Goal: Transaction & Acquisition: Purchase product/service

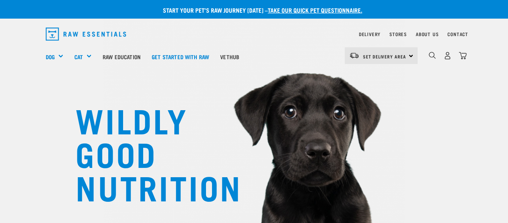
click at [409, 55] on div "Set Delivery Area North Island South Island" at bounding box center [381, 55] width 73 height 17
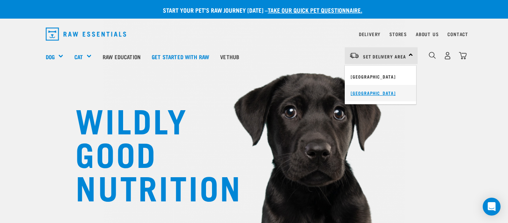
click at [374, 94] on link "[GEOGRAPHIC_DATA]" at bounding box center [380, 93] width 71 height 16
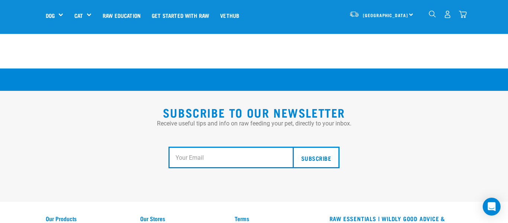
scroll to position [1324, 0]
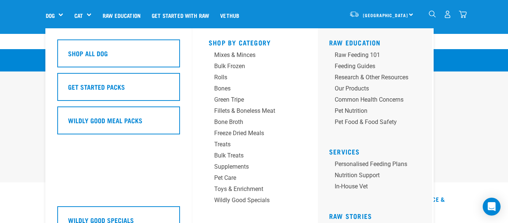
click at [133, 71] on link "Shop All Dog" at bounding box center [118, 55] width 123 height 33
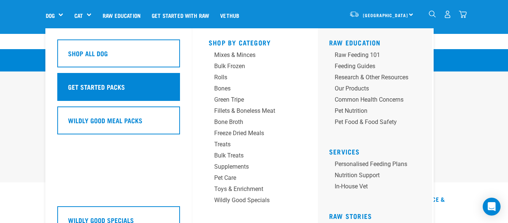
click at [137, 87] on div "Get Started Packs" at bounding box center [118, 87] width 123 height 28
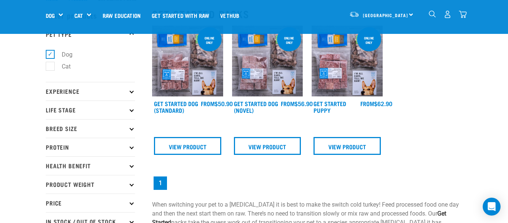
scroll to position [30, 0]
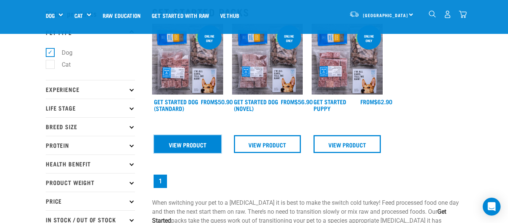
click at [203, 147] on link "View Product" at bounding box center [187, 144] width 67 height 18
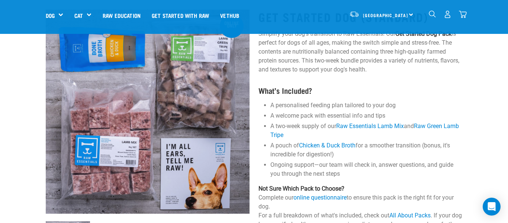
scroll to position [30, 0]
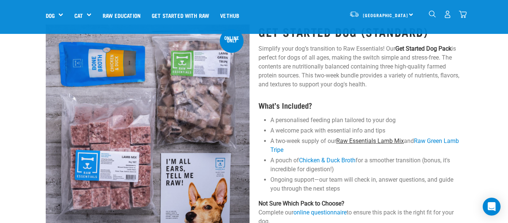
click at [380, 142] on link "Raw Essentials Lamb Mix" at bounding box center [370, 140] width 68 height 7
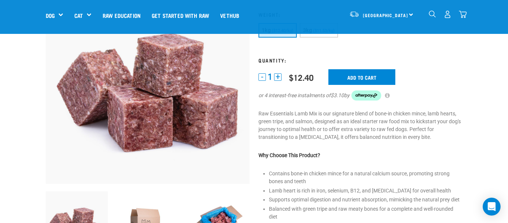
scroll to position [30, 0]
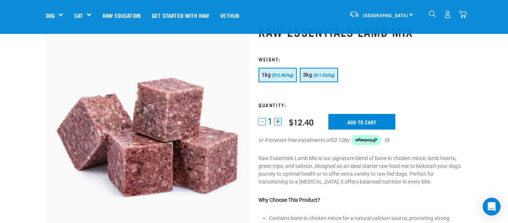
click at [318, 71] on button "3kg ($11.53/kg)" at bounding box center [319, 75] width 38 height 15
click at [273, 78] on button "1kg ($12.40/kg)" at bounding box center [277, 75] width 38 height 15
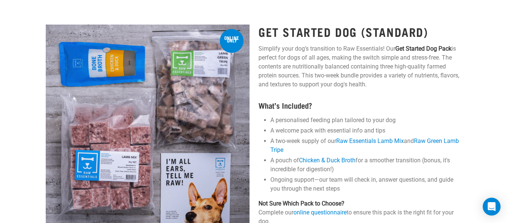
click at [185, 107] on img at bounding box center [148, 127] width 204 height 204
click at [277, 148] on link "Raw Green Lamb Tripe" at bounding box center [364, 145] width 189 height 16
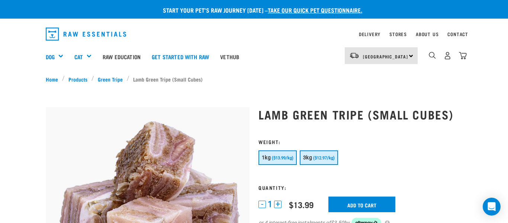
click at [313, 159] on button "3kg ($12.97/kg)" at bounding box center [319, 157] width 38 height 15
click at [260, 163] on button "1kg ($13.99/kg)" at bounding box center [277, 157] width 38 height 15
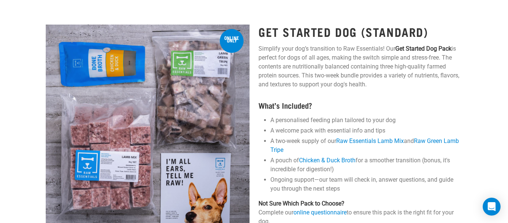
click at [197, 116] on img at bounding box center [148, 127] width 204 height 204
click at [240, 106] on img at bounding box center [148, 127] width 204 height 204
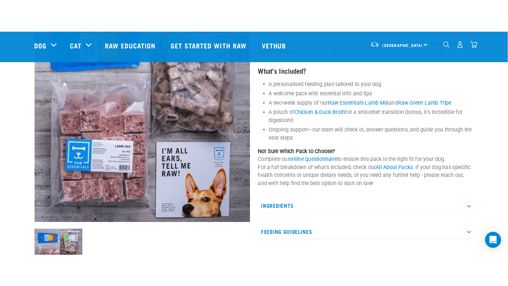
scroll to position [83, 0]
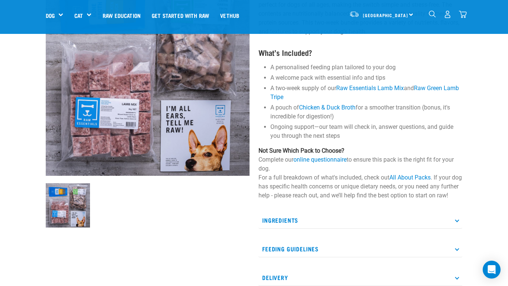
click at [458, 222] on icon at bounding box center [457, 220] width 4 height 4
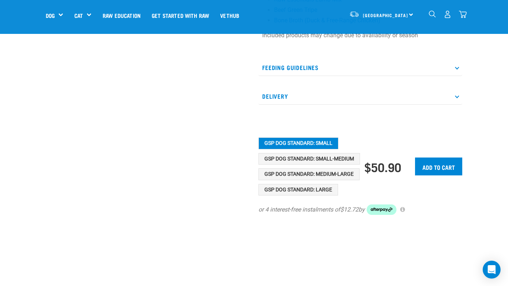
scroll to position [350, 0]
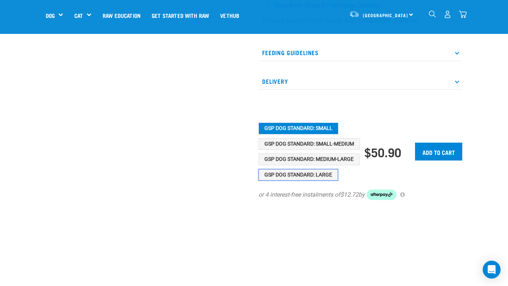
click at [316, 181] on button "GSP Dog Standard: Large" at bounding box center [298, 175] width 80 height 12
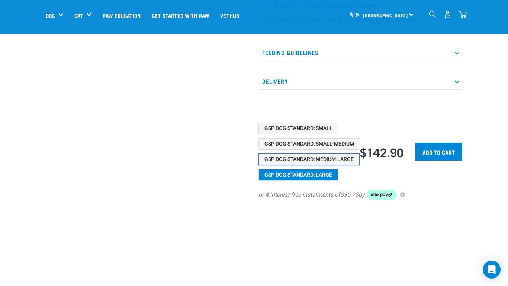
click at [334, 165] on button "GSP Dog Standard: Medium-Large" at bounding box center [308, 159] width 101 height 12
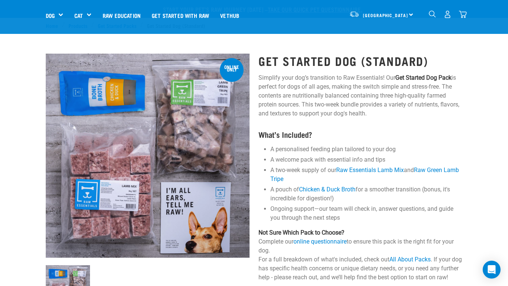
scroll to position [0, 0]
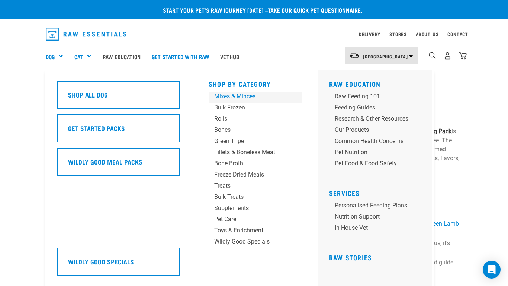
click at [228, 102] on link "Mixes & Minces" at bounding box center [255, 97] width 93 height 11
click at [229, 98] on div "Mixes & Minces" at bounding box center [249, 96] width 70 height 9
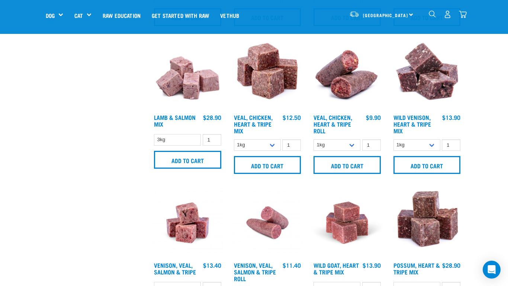
scroll to position [446, 0]
click at [434, 146] on select "1kg 3kg" at bounding box center [416, 145] width 47 height 12
select select "763"
click at [393, 139] on select "1kg 3kg" at bounding box center [416, 145] width 47 height 12
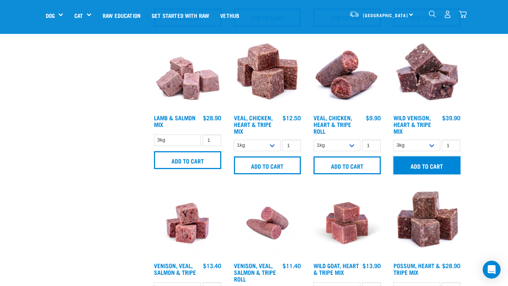
click at [429, 167] on input "Add to cart" at bounding box center [426, 165] width 67 height 18
click at [474, 186] on div "Start your pet’s raw journey today – take our quick pet questionnaire. Delivery…" at bounding box center [254, 172] width 508 height 1237
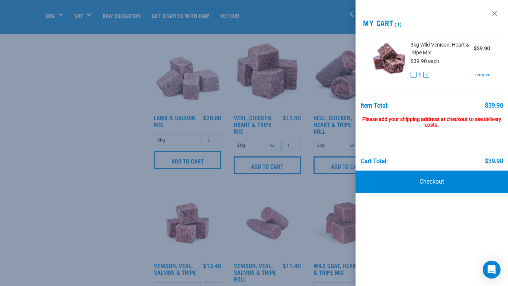
click at [308, 188] on div at bounding box center [254, 143] width 508 height 286
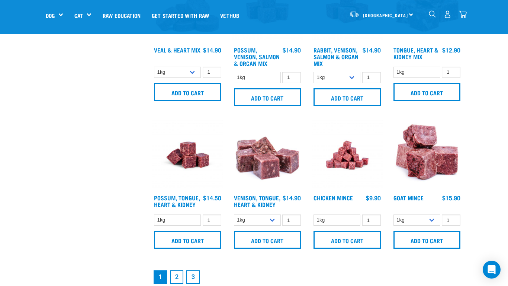
scroll to position [967, 0]
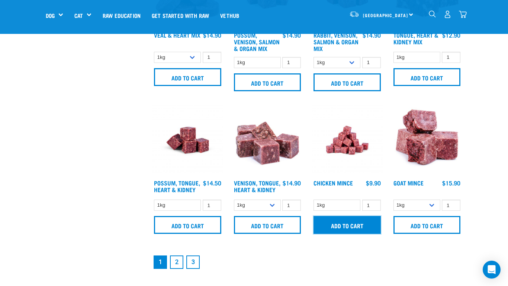
click at [357, 224] on input "Add to cart" at bounding box center [346, 225] width 67 height 18
click at [173, 262] on link "2" at bounding box center [176, 261] width 13 height 13
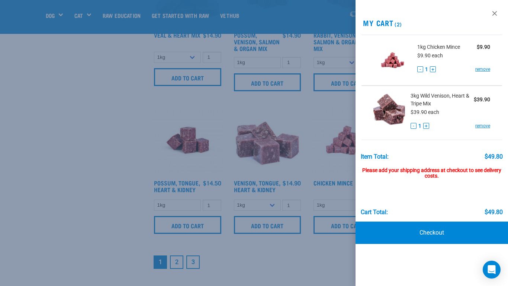
click at [178, 264] on div at bounding box center [254, 143] width 508 height 286
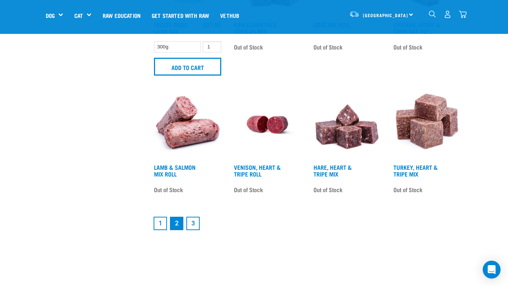
scroll to position [952, 0]
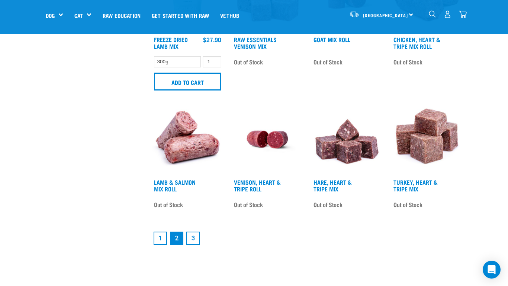
click at [192, 238] on link "3" at bounding box center [192, 237] width 13 height 13
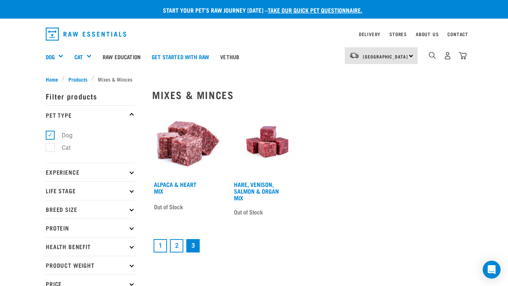
click at [123, 207] on p "Breed Size" at bounding box center [90, 209] width 89 height 19
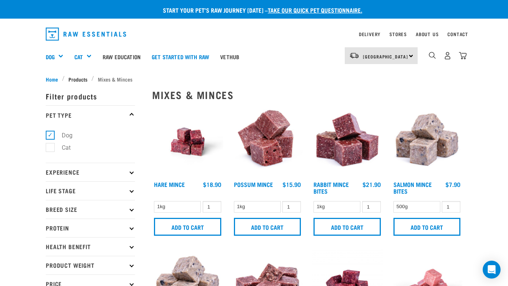
click at [74, 77] on span "Products" at bounding box center [77, 79] width 19 height 8
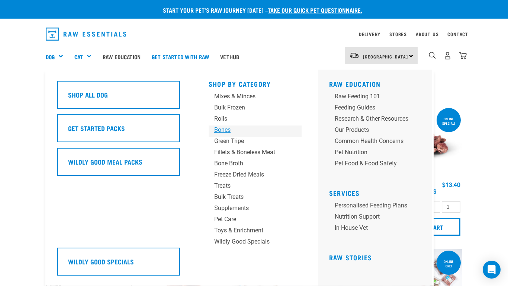
click at [226, 128] on div "Bones" at bounding box center [249, 129] width 70 height 9
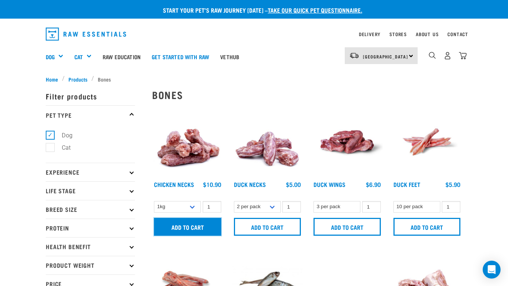
click at [191, 229] on input "Add to cart" at bounding box center [187, 227] width 67 height 18
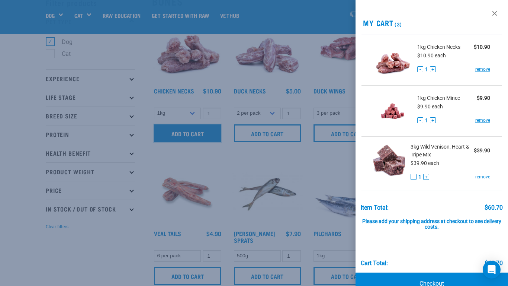
scroll to position [59, 0]
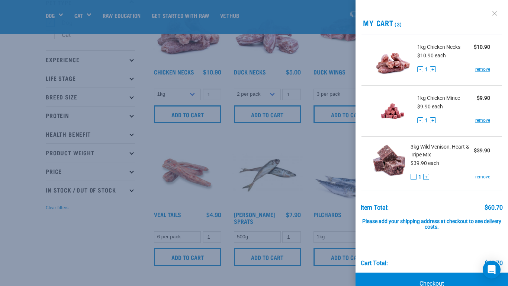
click at [495, 13] on link at bounding box center [495, 13] width 12 height 12
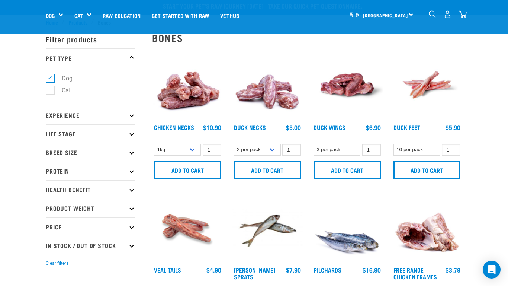
scroll to position [0, 0]
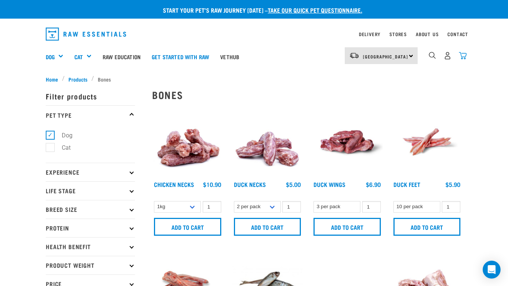
click at [464, 55] on img "dropdown navigation" at bounding box center [463, 56] width 8 height 8
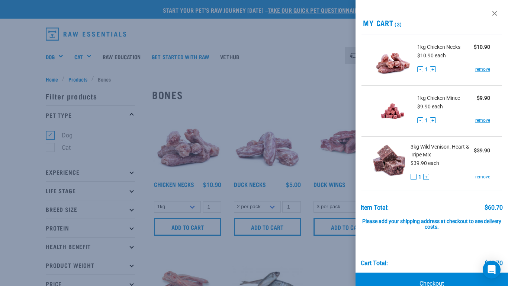
click at [275, 90] on div at bounding box center [254, 143] width 508 height 286
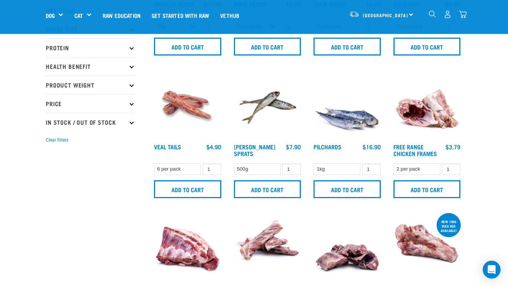
scroll to position [134, 0]
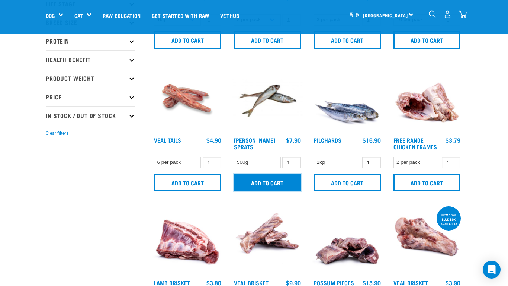
click at [292, 182] on input "Add to cart" at bounding box center [267, 182] width 67 height 18
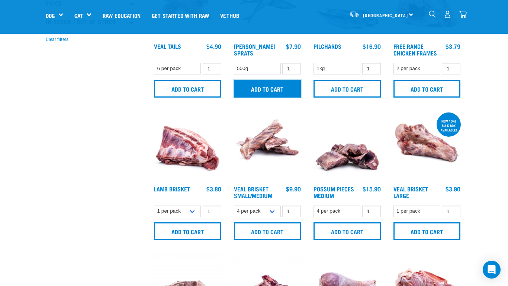
scroll to position [238, 0]
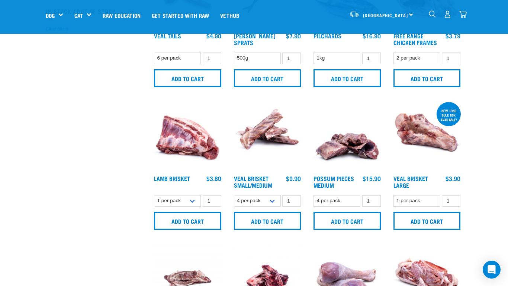
click at [463, 13] on img "dropdown navigation" at bounding box center [463, 14] width 8 height 8
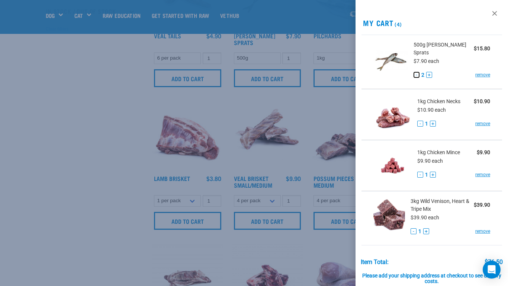
click at [417, 75] on button "-" at bounding box center [416, 75] width 6 height 6
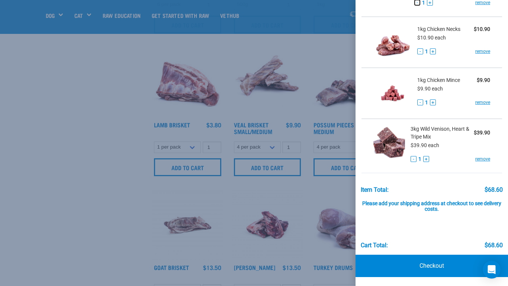
scroll to position [312, 0]
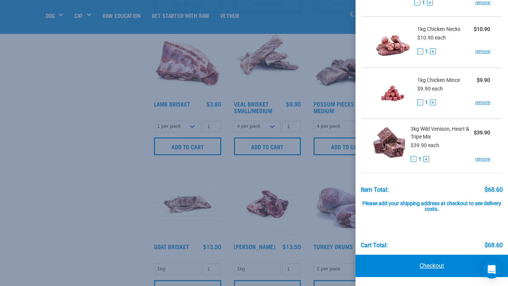
click at [440, 274] on link "Checkout" at bounding box center [431, 265] width 152 height 22
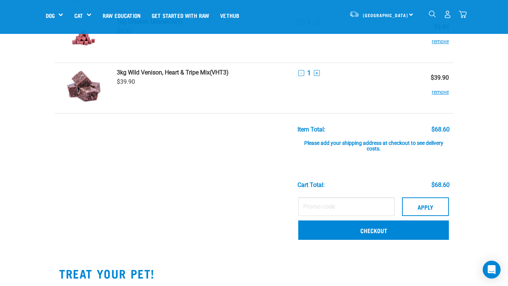
scroll to position [178, 0]
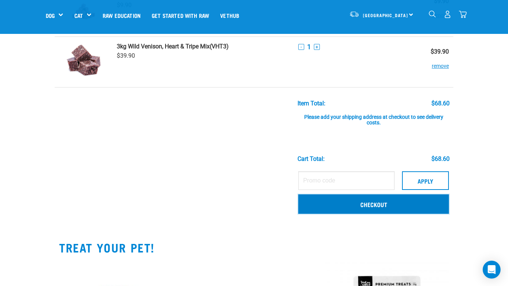
click at [404, 207] on link "Checkout" at bounding box center [373, 203] width 151 height 19
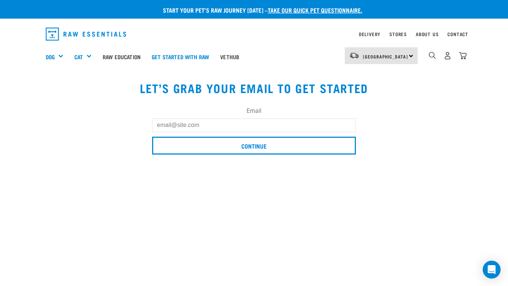
click at [250, 126] on input "Email" at bounding box center [254, 124] width 204 height 13
type input "[EMAIL_ADDRESS][DOMAIN_NAME]"
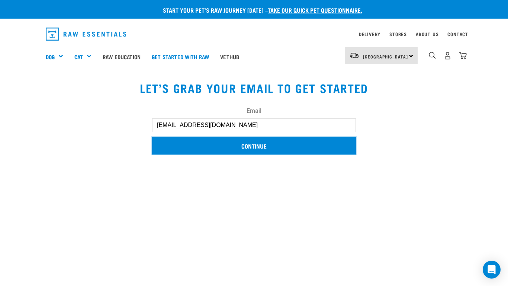
click at [247, 142] on input "Continue" at bounding box center [254, 145] width 204 height 18
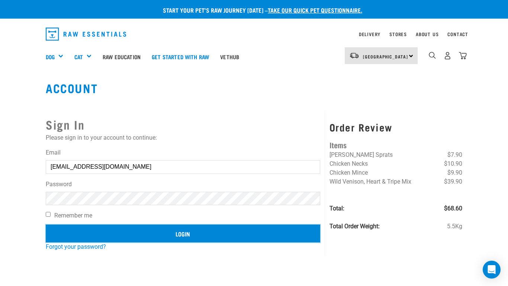
click at [228, 233] on input "Login" at bounding box center [183, 233] width 274 height 18
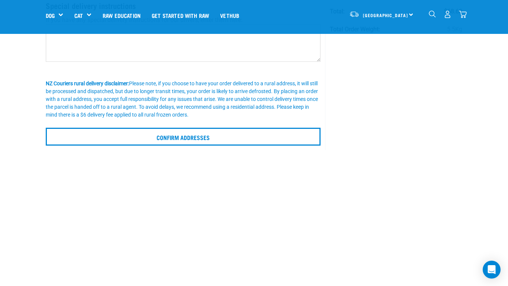
scroll to position [149, 0]
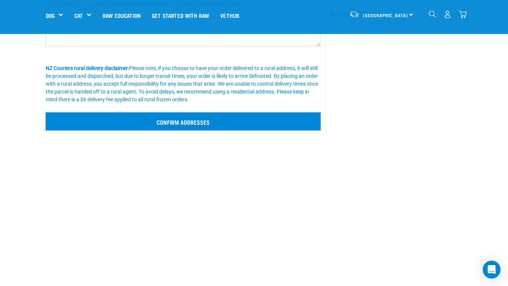
click at [203, 122] on input "Confirm addresses" at bounding box center [183, 121] width 275 height 18
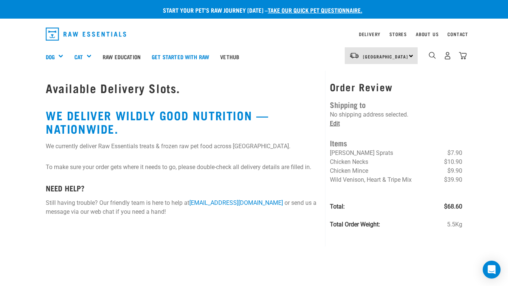
click at [337, 123] on link "Edit" at bounding box center [335, 123] width 10 height 7
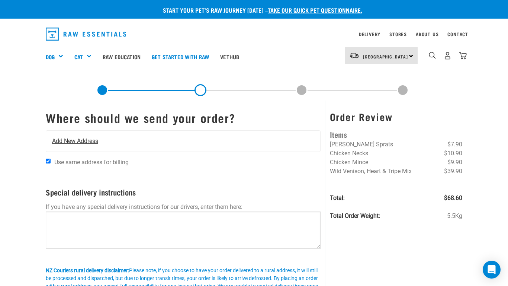
click at [81, 138] on span "Add New Address" at bounding box center [75, 140] width 46 height 9
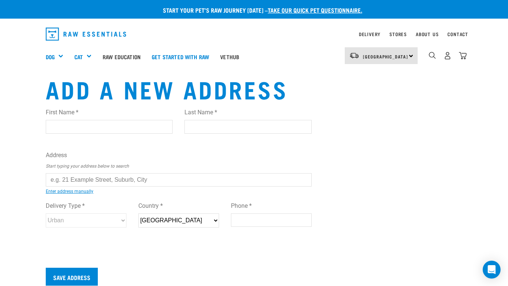
click at [78, 129] on input "First Name *" at bounding box center [109, 126] width 127 height 13
type input "Claire"
type input "Armstrong"
type input "[STREET_ADDRESS]"
type input "Takamatua"
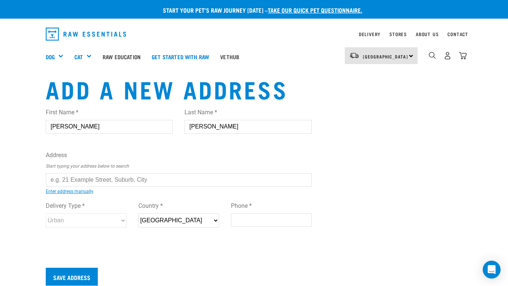
type input "7581"
type input "0223956432"
click at [108, 177] on input "text" at bounding box center [179, 179] width 266 height 13
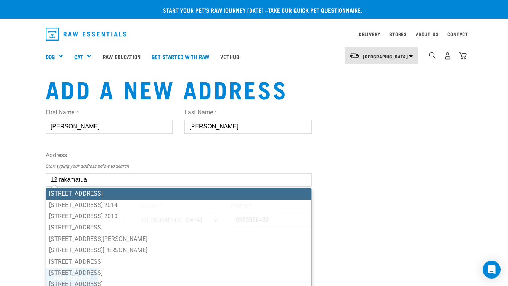
click at [60, 179] on input "12 rakamatua" at bounding box center [179, 179] width 266 height 13
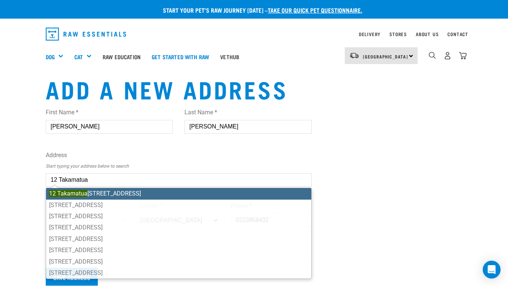
click at [119, 193] on li "12 Takamatua Bay Road, RD 1, Akaroa 7581" at bounding box center [178, 193] width 265 height 11
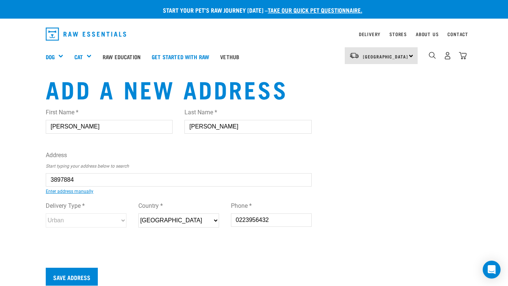
click at [119, 193] on div "First Name * Claire Last Name * Armstrong Address Start typing your address bel…" at bounding box center [179, 174] width 266 height 145
type input "12 Takamatua Bay Road, RD 1, Akaroa 7581"
type input "RD 1"
type input "Akaroa"
type input "Canterbury"
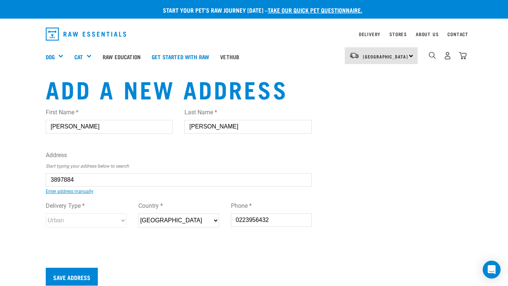
select select "CAN"
select select "Rural"
click at [80, 277] on input "Save Address" at bounding box center [72, 276] width 52 height 18
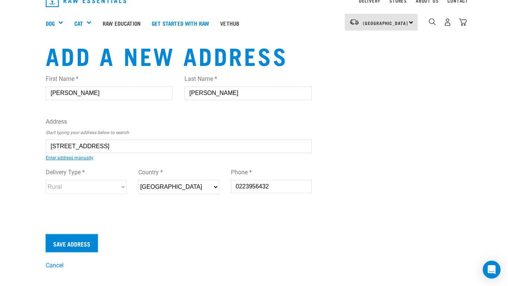
scroll to position [15, 0]
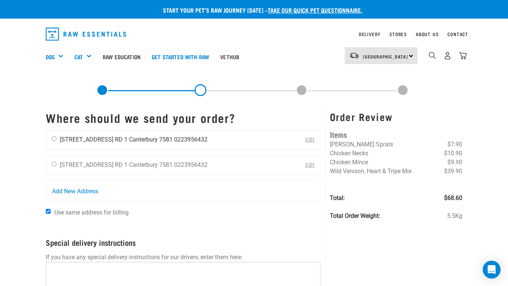
click at [54, 137] on input "radio" at bounding box center [54, 138] width 5 height 5
radio input "true"
click at [313, 240] on h4 "Special delivery instructions" at bounding box center [183, 242] width 275 height 9
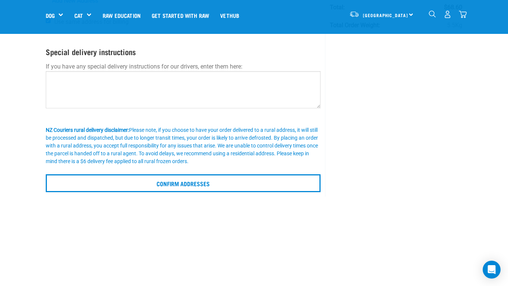
scroll to position [149, 0]
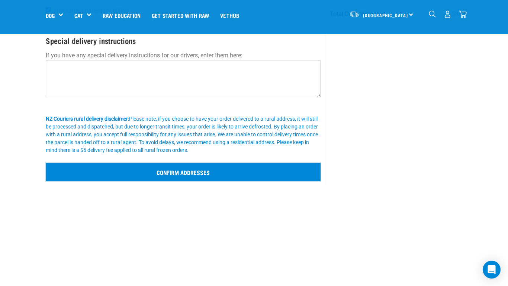
click at [193, 172] on input "Confirm addresses" at bounding box center [183, 172] width 275 height 18
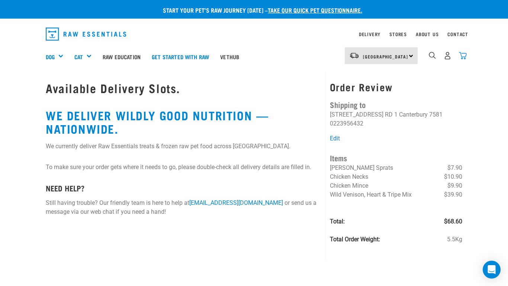
click at [466, 57] on img "dropdown navigation" at bounding box center [463, 56] width 8 height 8
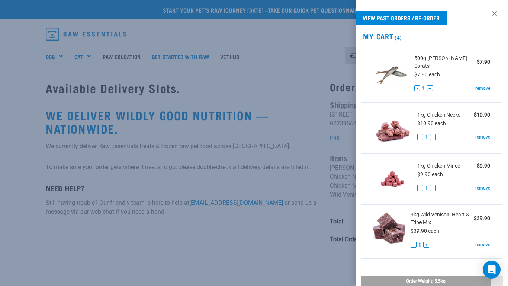
click at [456, 251] on div "3kg Wild Venison, Heart & Tripe Mix $39.90 $39.90 each - 1 + remove" at bounding box center [447, 231] width 85 height 42
click at [496, 15] on link at bounding box center [495, 13] width 12 height 12
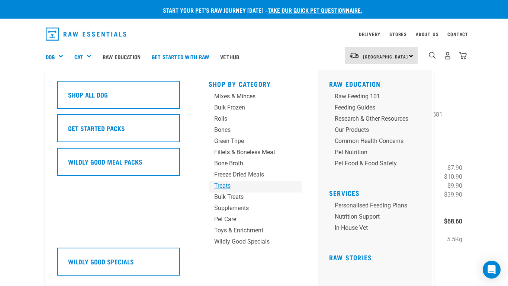
click at [219, 184] on div "Treats" at bounding box center [249, 185] width 70 height 9
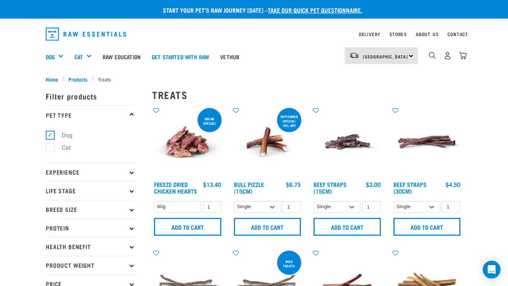
click at [118, 193] on p "Life Stage" at bounding box center [90, 190] width 89 height 19
click at [53, 261] on label "Senior Dog" at bounding box center [72, 259] width 44 height 9
click at [51, 261] on input "Senior Dog" at bounding box center [48, 258] width 5 height 5
checkbox input "true"
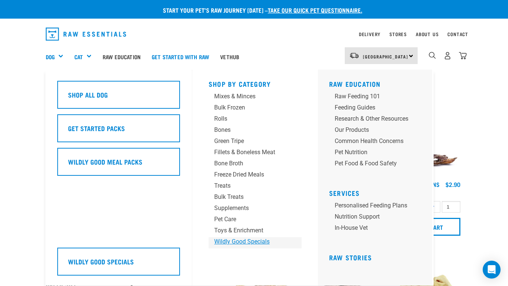
click at [264, 244] on div "Wildly Good Specials" at bounding box center [249, 241] width 70 height 9
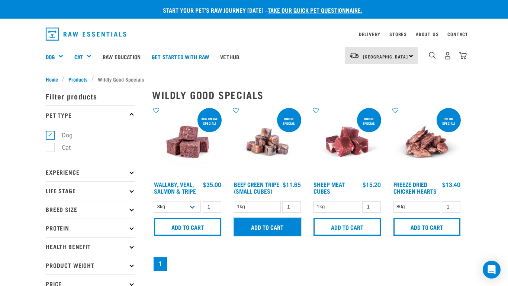
click at [250, 231] on input "Add to cart" at bounding box center [267, 227] width 67 height 18
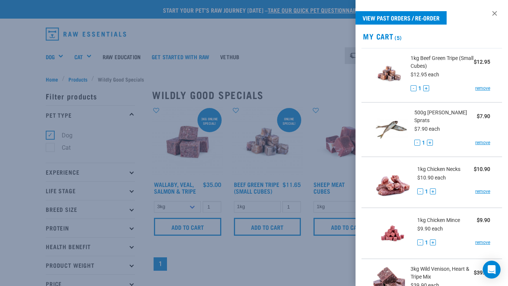
click at [467, 38] on h2 "My Cart (5)" at bounding box center [431, 36] width 152 height 9
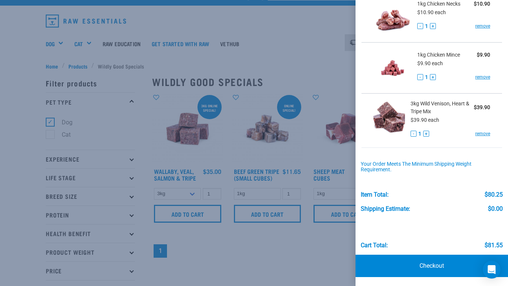
scroll to position [15, 0]
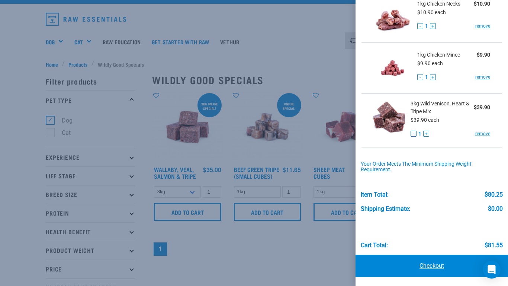
click at [443, 270] on link "Checkout" at bounding box center [431, 265] width 152 height 22
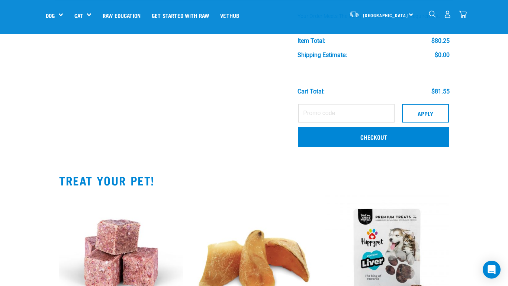
scroll to position [312, 0]
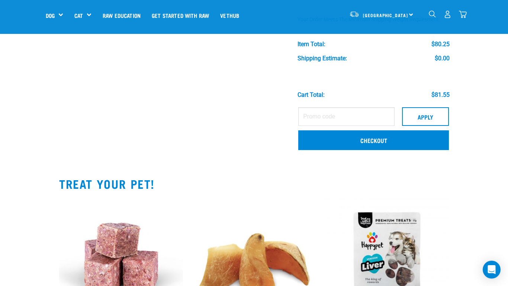
click at [471, 109] on div "Start your pet’s raw journey [DATE] – take our quick pet questionnaire. Deliver…" at bounding box center [254, 48] width 508 height 720
